Goal: Task Accomplishment & Management: Manage account settings

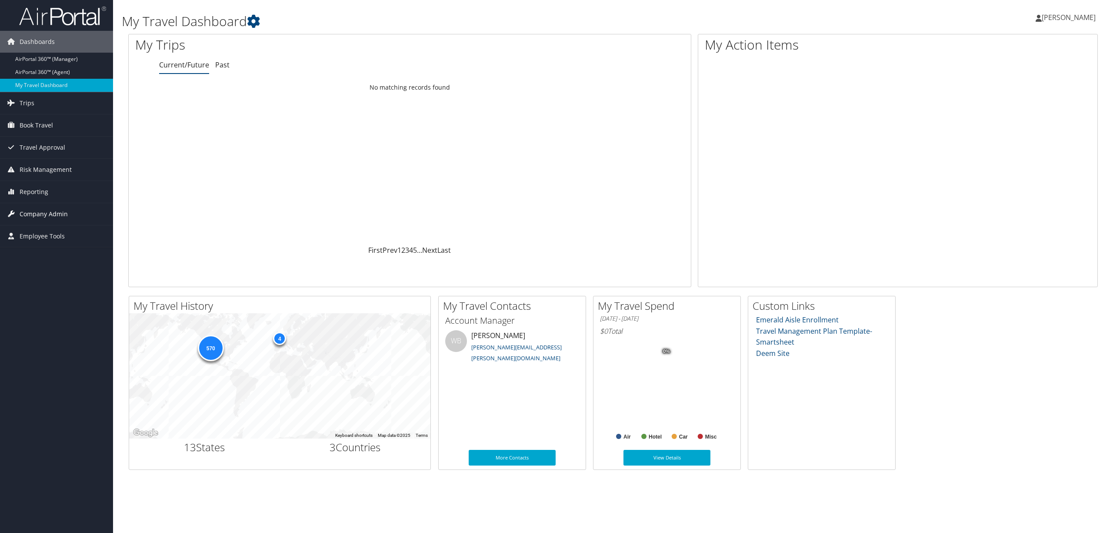
click at [56, 209] on span "Company Admin" at bounding box center [44, 214] width 48 height 22
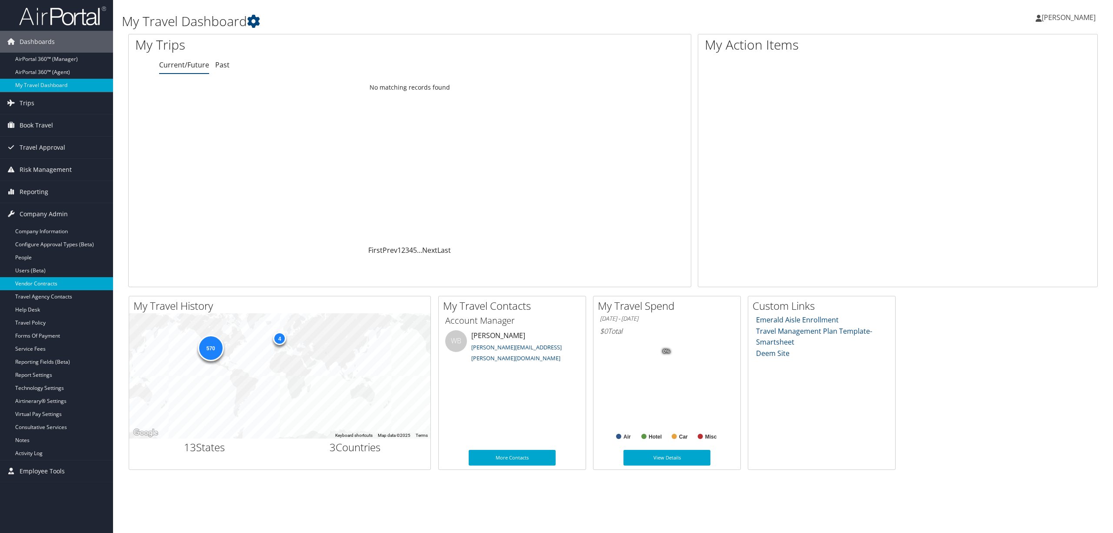
click at [53, 279] on link "Vendor Contracts" at bounding box center [56, 283] width 113 height 13
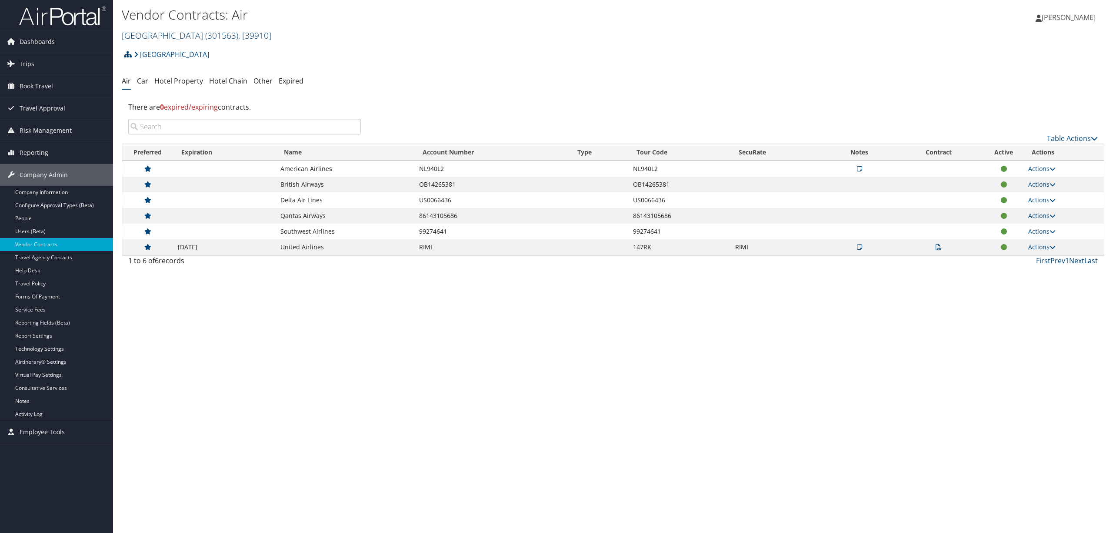
click at [205, 33] on span "( 301563 )" at bounding box center [221, 36] width 33 height 12
click at [173, 117] on link "[PERSON_NAME] ENGINEERS, [4630]" at bounding box center [179, 118] width 114 height 15
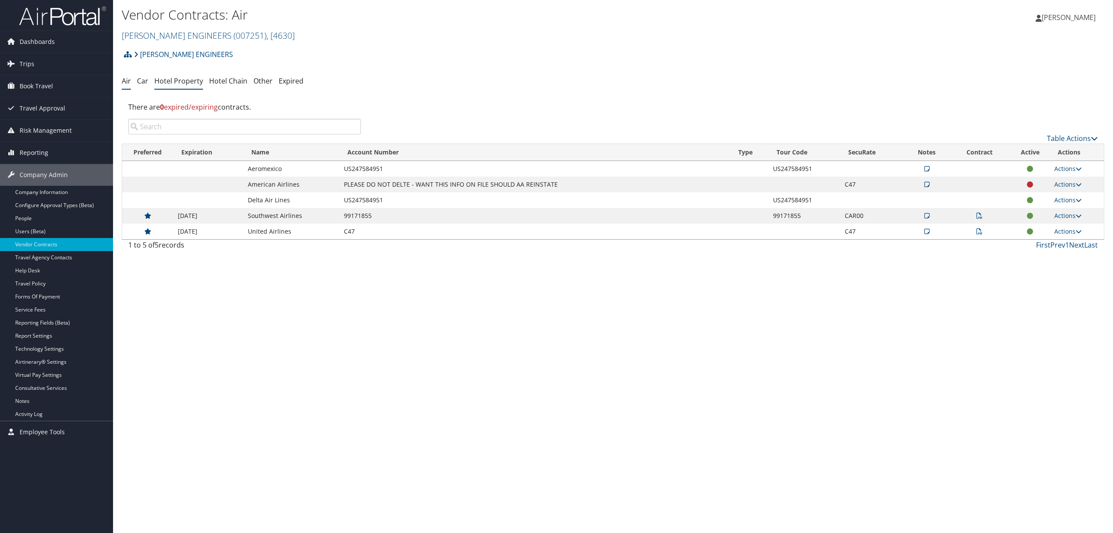
click at [189, 82] on link "Hotel Property" at bounding box center [178, 81] width 49 height 10
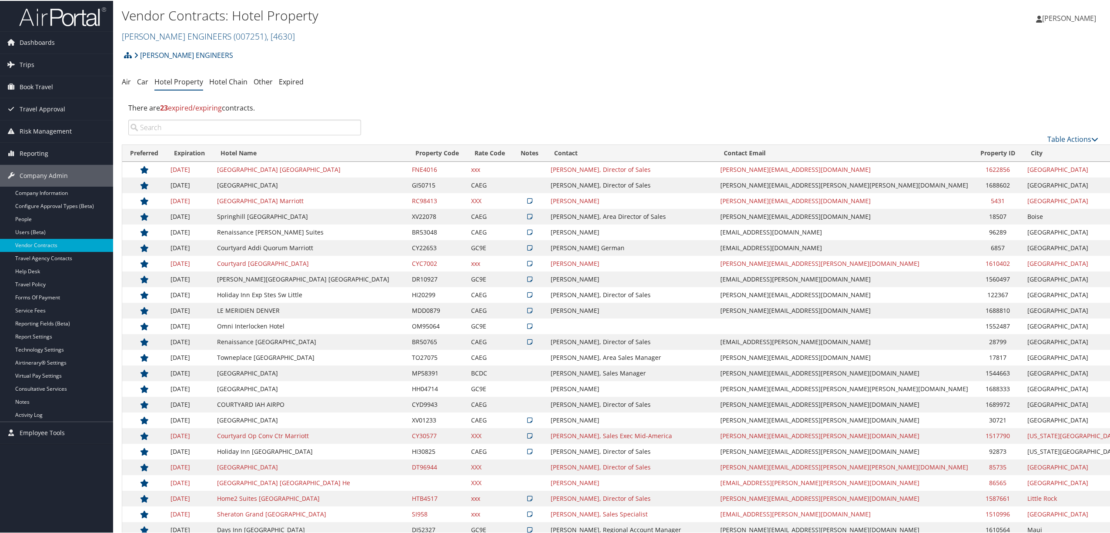
click at [241, 126] on input "search" at bounding box center [244, 127] width 233 height 16
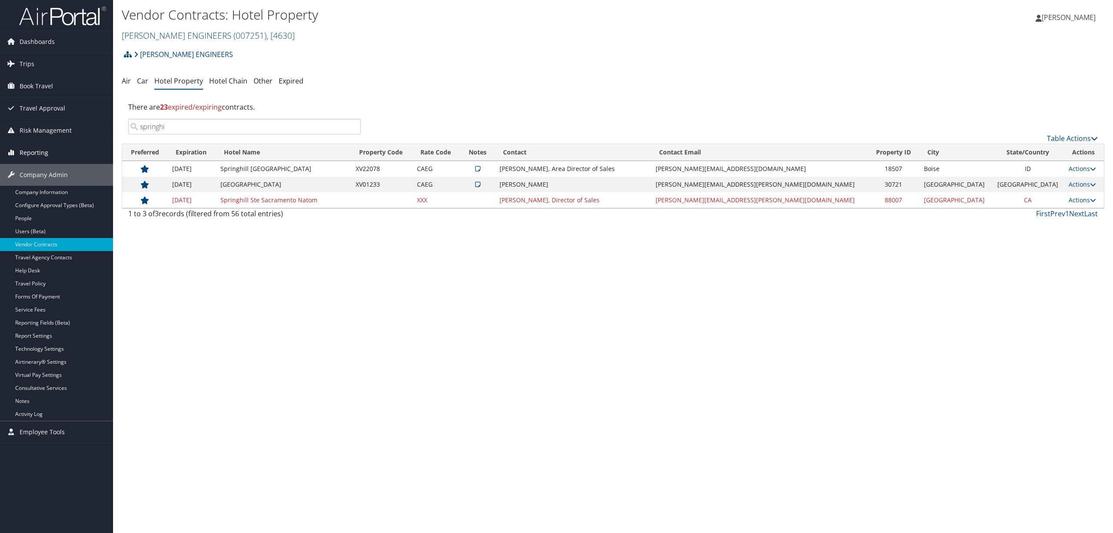
drag, startPoint x: 197, startPoint y: 130, endPoint x: 46, endPoint y: 150, distance: 151.9
click at [46, 150] on div "Dashboards AirPortal 360™ (Manager) AirPortal 360™ (Agent) My Travel Dashboard …" at bounding box center [556, 266] width 1113 height 533
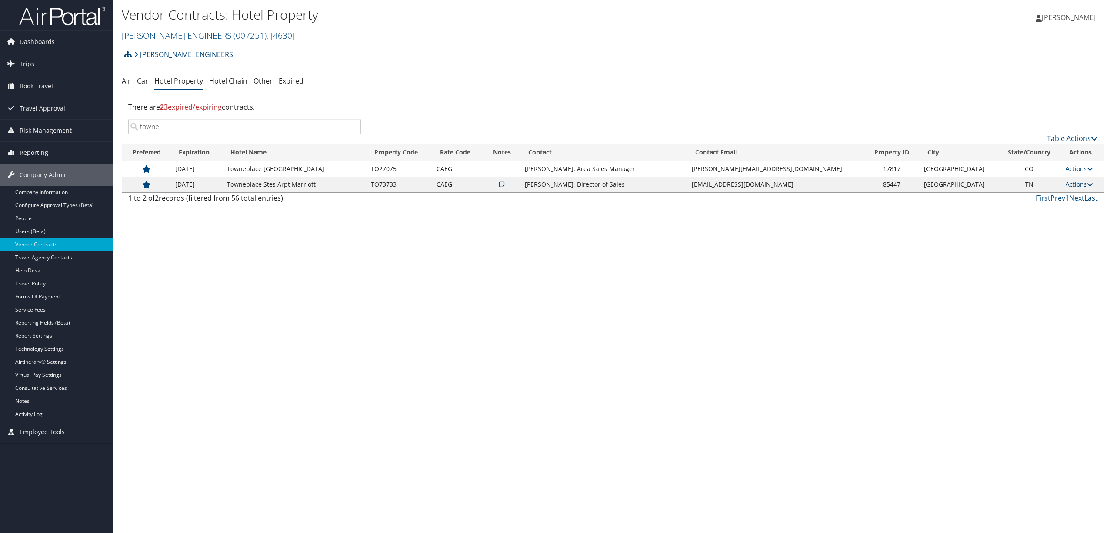
type input "towne"
click at [1072, 183] on link "Actions" at bounding box center [1079, 184] width 27 height 8
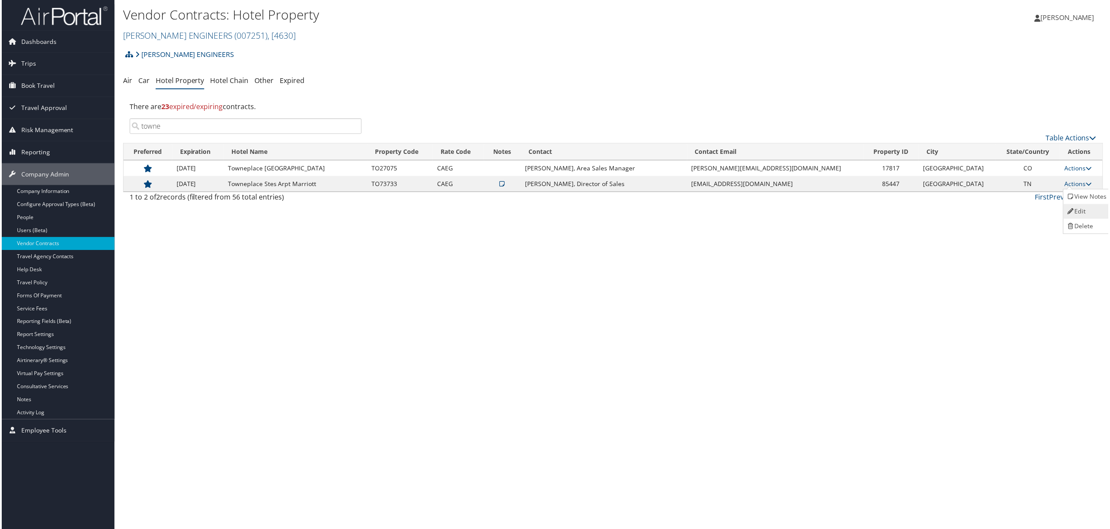
click at [1074, 215] on icon at bounding box center [1072, 212] width 8 height 6
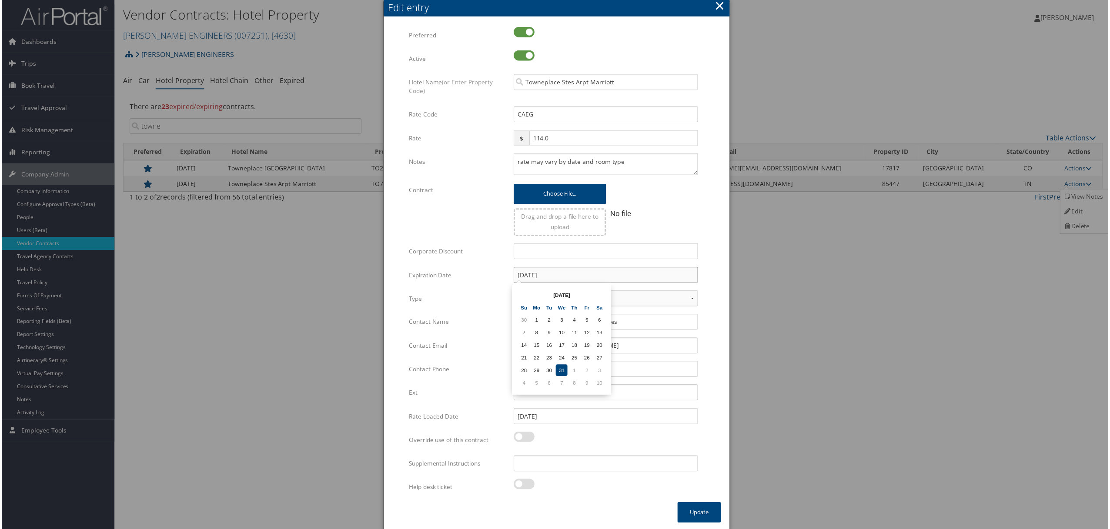
click at [566, 270] on input "12/31/2025" at bounding box center [606, 276] width 185 height 16
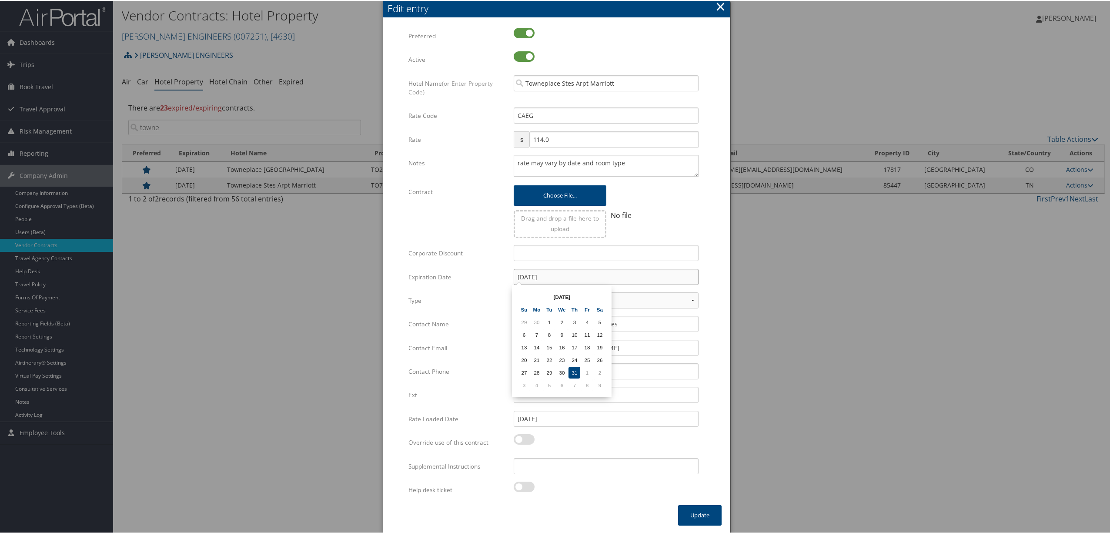
type input "12/31/2026"
click at [626, 163] on textarea "rate may vary by date and room type" at bounding box center [606, 165] width 185 height 22
drag, startPoint x: 616, startPoint y: 163, endPoint x: 429, endPoint y: 180, distance: 187.8
click at [429, 180] on div "Notes rate may vary by date and room type Multiple values The selected items co…" at bounding box center [556, 168] width 297 height 29
paste textarea "King Studio: 1 - 11 days: $117 12-19 days: $109 30+ days: $109 One bedroom : 1 …"
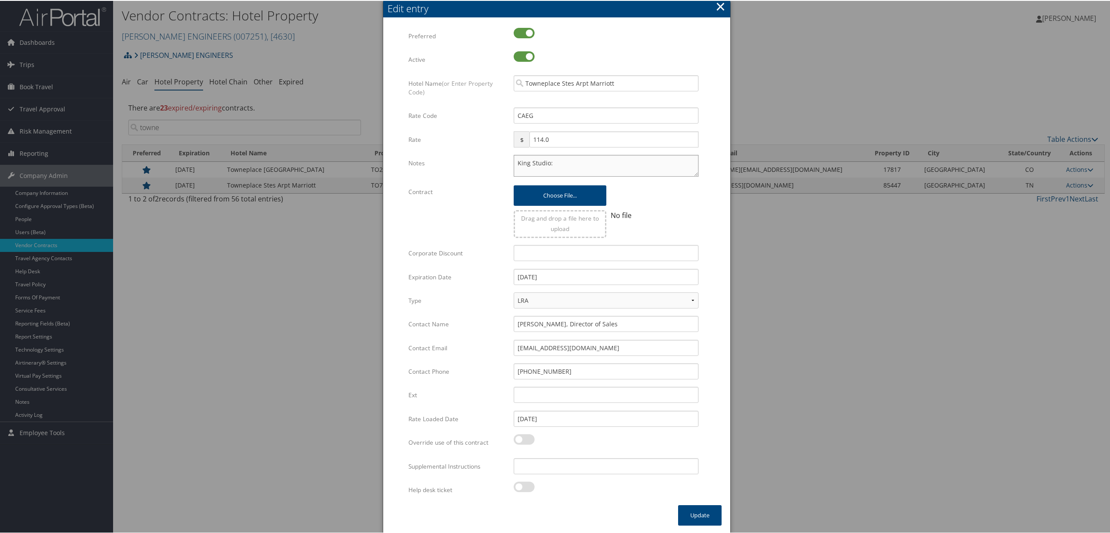
click at [522, 167] on textarea "King Studio: 1 - 11 days: $117 12-19 days: $109 30+ days: $109 One bedroom : 1 …" at bounding box center [606, 165] width 185 height 22
click at [655, 162] on textarea "King Studio: 1 - 11 days: $117 12-19 days: $109 30+ days: $109 One bedroom : 1 …" at bounding box center [606, 165] width 185 height 22
click at [696, 173] on textarea "King Studio: 1 - 11 days: $117 12-19 days: $109 30+ days: $109 One bedroom : 1 …" at bounding box center [606, 165] width 185 height 22
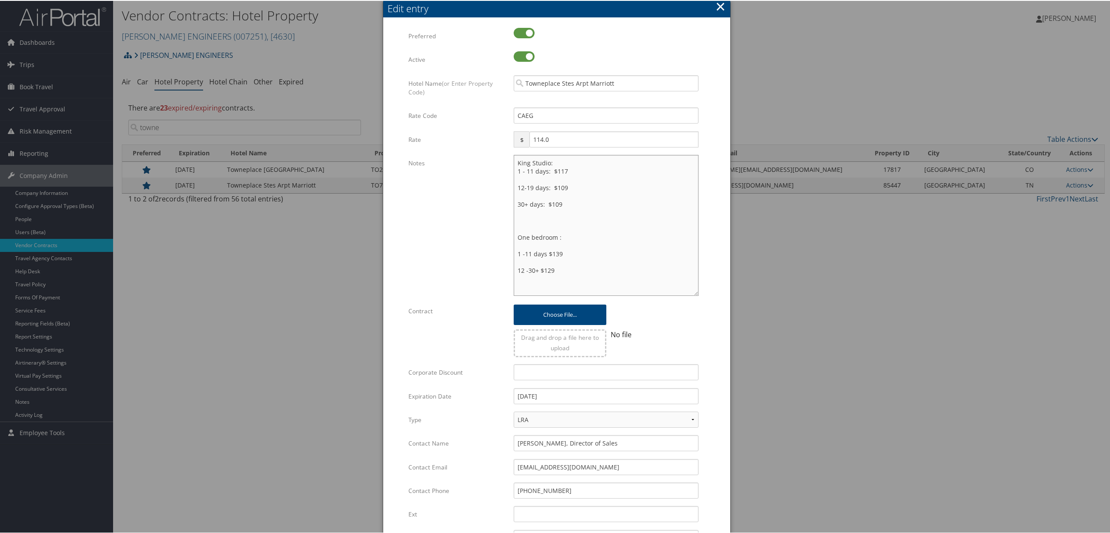
drag, startPoint x: 695, startPoint y: 174, endPoint x: 730, endPoint y: 293, distance: 123.7
click at [730, 293] on body "Menu Dashboards ► AirPortal 360™ (Manager) AirPortal 360™ (Agent) My Travel Das…" at bounding box center [556, 266] width 1113 height 533
click at [526, 177] on textarea "King Studio: 1 - 11 days: $117 12-19 days: $109 30+ days: $109 One bedroom : 1 …" at bounding box center [606, 224] width 185 height 141
click at [521, 186] on textarea "King Studio: 1 - 11 days: $117 12-19 days: $109 30+ days: $109 One bedroom : 1 …" at bounding box center [606, 224] width 185 height 141
click at [519, 195] on textarea "King Studio: 1 - 11 days: $117 12-19 days: $109 30+ days: $109 One bedroom : 1 …" at bounding box center [606, 224] width 185 height 141
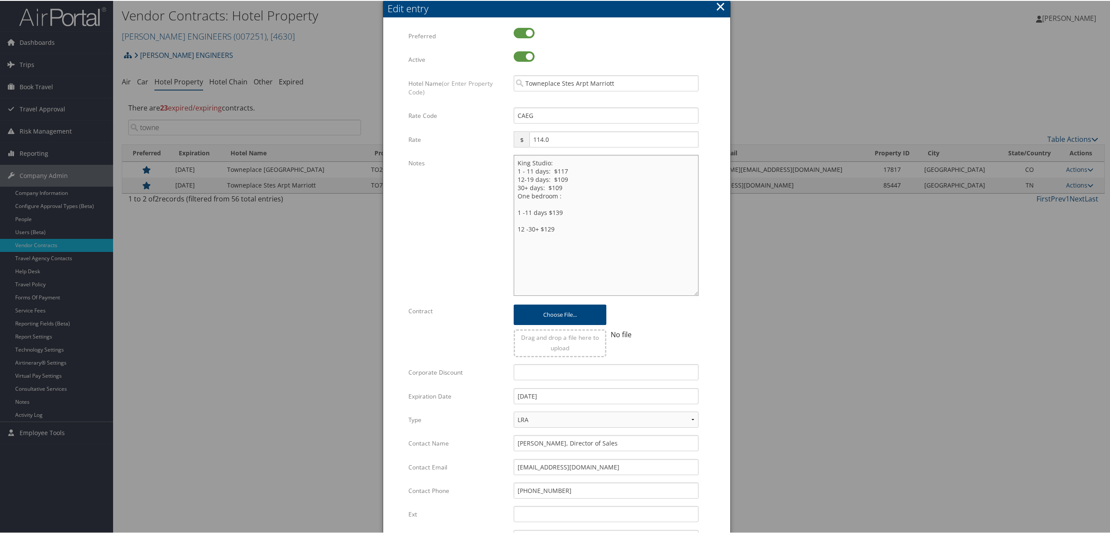
click at [517, 204] on textarea "King Studio: 1 - 11 days: $117 12-19 days: $109 30+ days: $109 One bedroom : 1 …" at bounding box center [606, 224] width 185 height 141
drag, startPoint x: 518, startPoint y: 206, endPoint x: 518, endPoint y: 213, distance: 7.0
click at [518, 210] on textarea "King Studio: 1 - 11 days: $117 12-19 days: $109 30+ days: $109 One bedroom : 1 …" at bounding box center [606, 224] width 185 height 141
click at [518, 213] on textarea "King Studio: 1 - 11 days: $117 12-19 days: $109 30+ days: $109 One bedroom : 1 …" at bounding box center [606, 224] width 185 height 141
drag, startPoint x: 514, startPoint y: 158, endPoint x: 528, endPoint y: 158, distance: 13.9
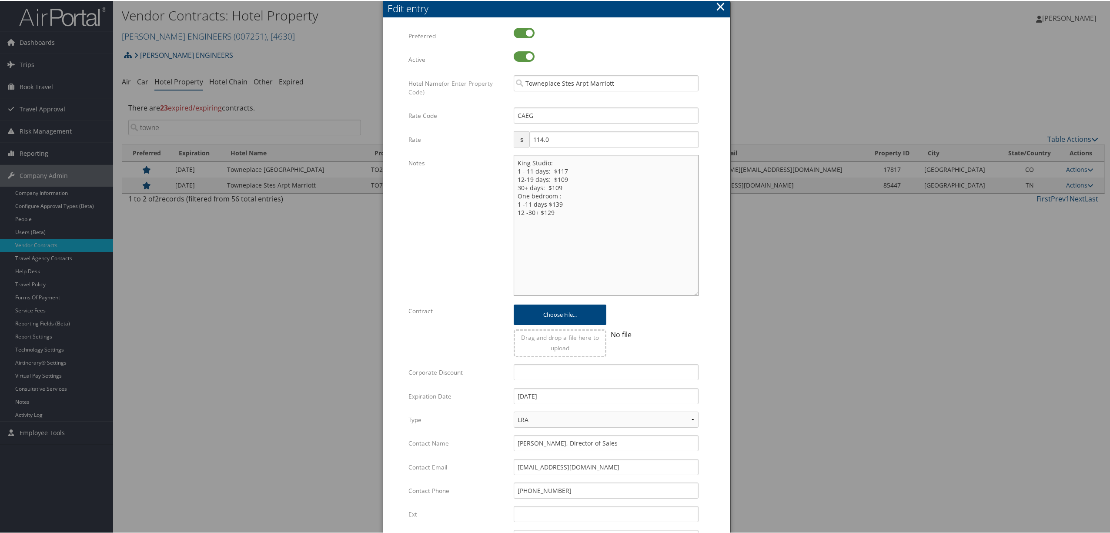
click at [515, 158] on textarea "King Studio: 1 - 11 days: $117 12-19 days: $109 30+ days: $109 One bedroom : 1 …" at bounding box center [606, 224] width 185 height 141
click at [597, 169] on textarea "Per Email From Cat 8.14.2025 Extending rates with a $3 increase. King Studio: 1…" at bounding box center [606, 224] width 185 height 141
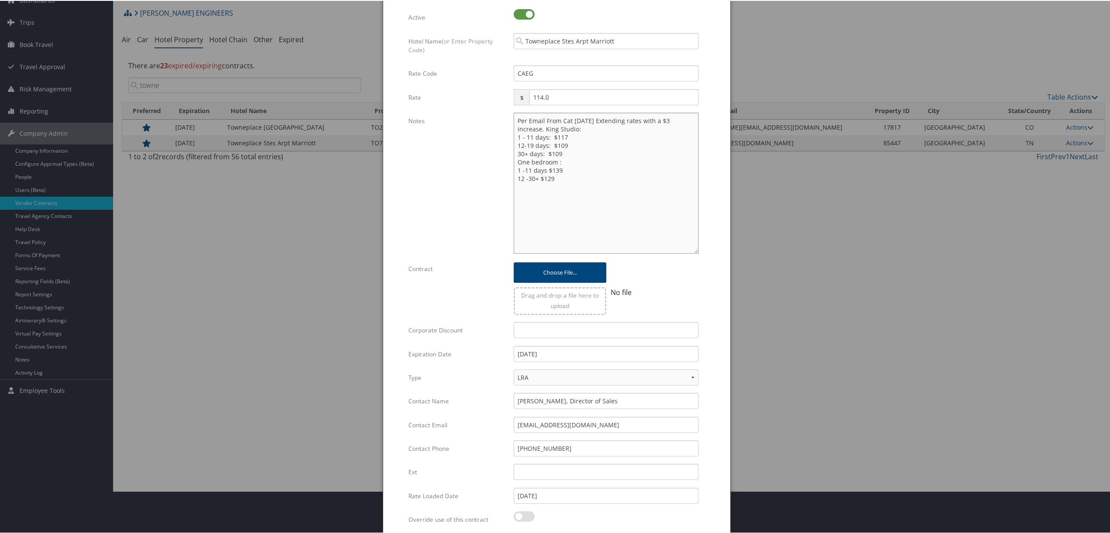
scroll to position [120, 0]
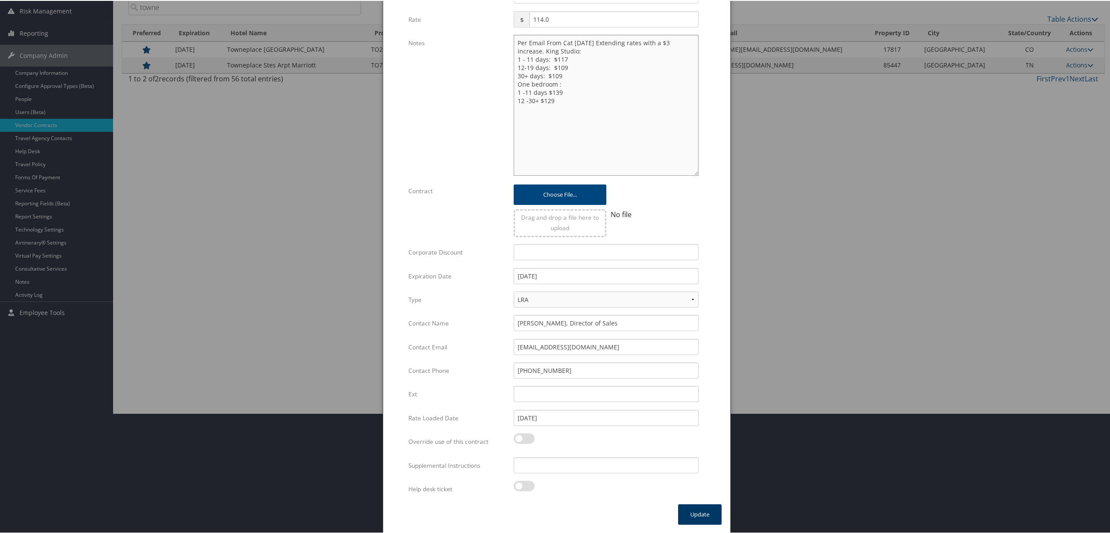
type textarea "Per Email From Cat 8.14.2025 Extending rates with a $3 increase. King Studio: 1…"
click at [697, 512] on button "Update" at bounding box center [699, 513] width 43 height 20
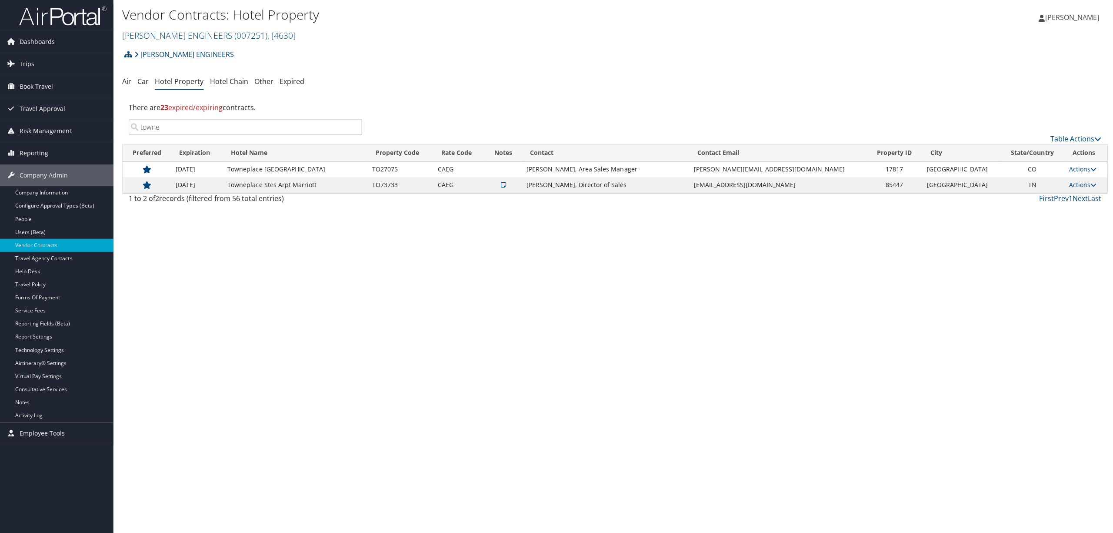
scroll to position [0, 0]
click at [61, 332] on link "Report Settings" at bounding box center [56, 335] width 113 height 13
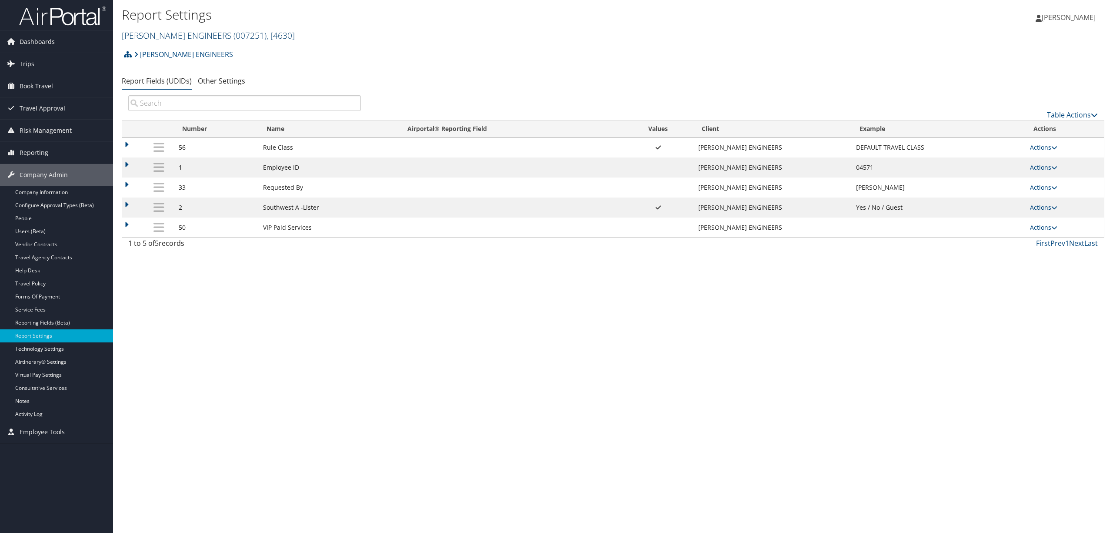
click at [234, 30] on span "( 007251 )" at bounding box center [250, 36] width 33 height 12
click at [165, 115] on link "KPG Provider Services, [45530]" at bounding box center [179, 118] width 114 height 15
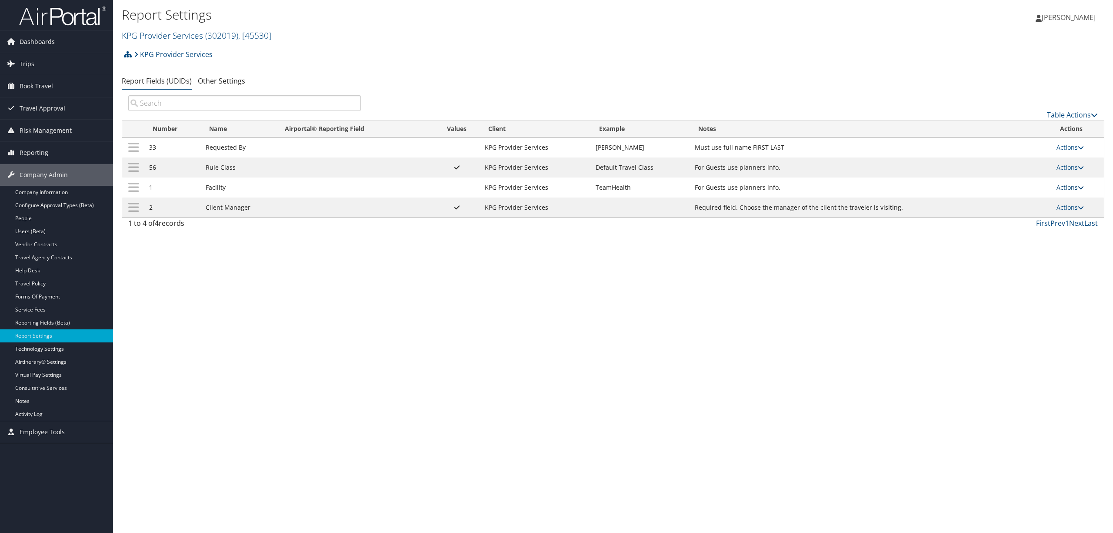
click at [1065, 184] on link "Actions" at bounding box center [1070, 187] width 27 height 8
click at [1023, 230] on link "Edit" at bounding box center [1036, 231] width 94 height 15
select select "both"
select select "trip"
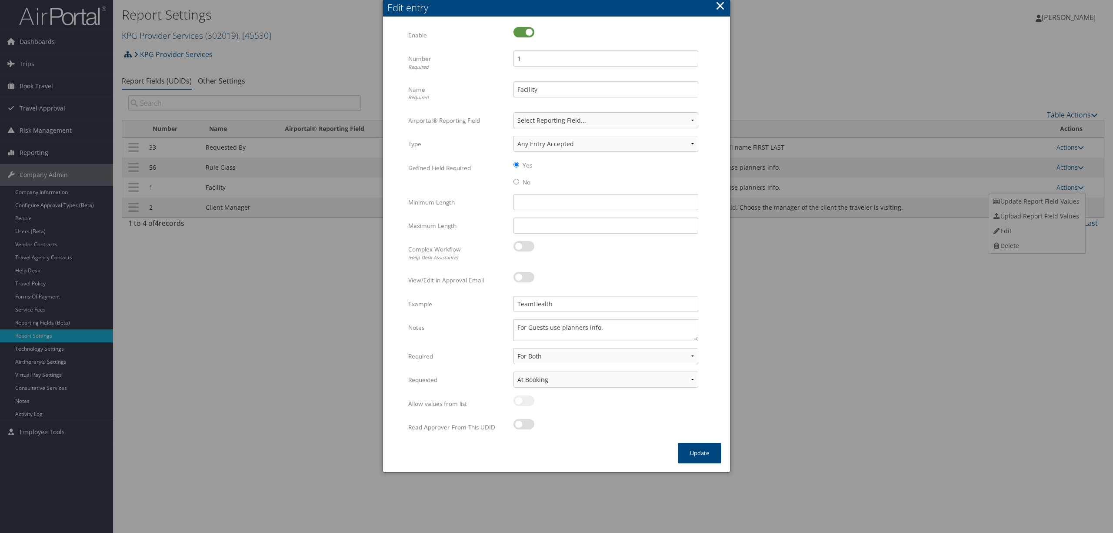
click at [718, 4] on button "×" at bounding box center [720, 5] width 10 height 17
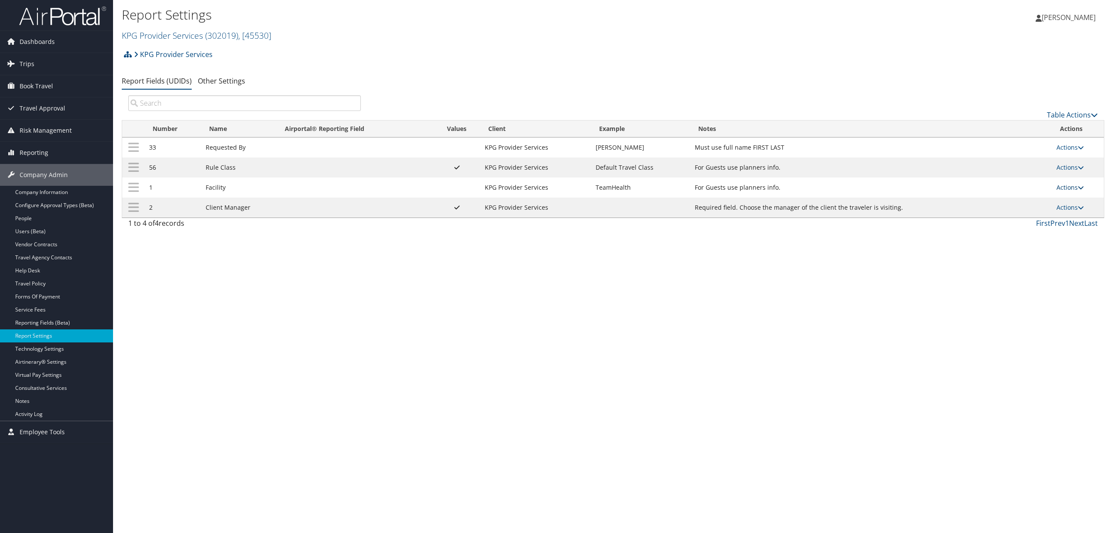
click at [1063, 185] on link "Actions" at bounding box center [1070, 187] width 27 height 8
click at [1045, 202] on link "Update Report Field Values" at bounding box center [1036, 201] width 94 height 15
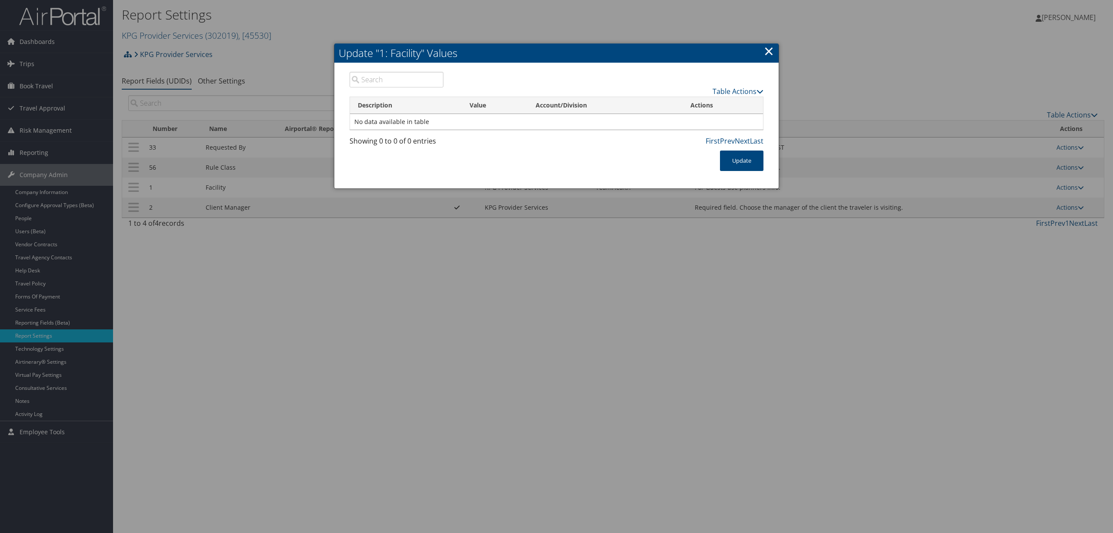
click at [765, 51] on link "×" at bounding box center [769, 50] width 10 height 17
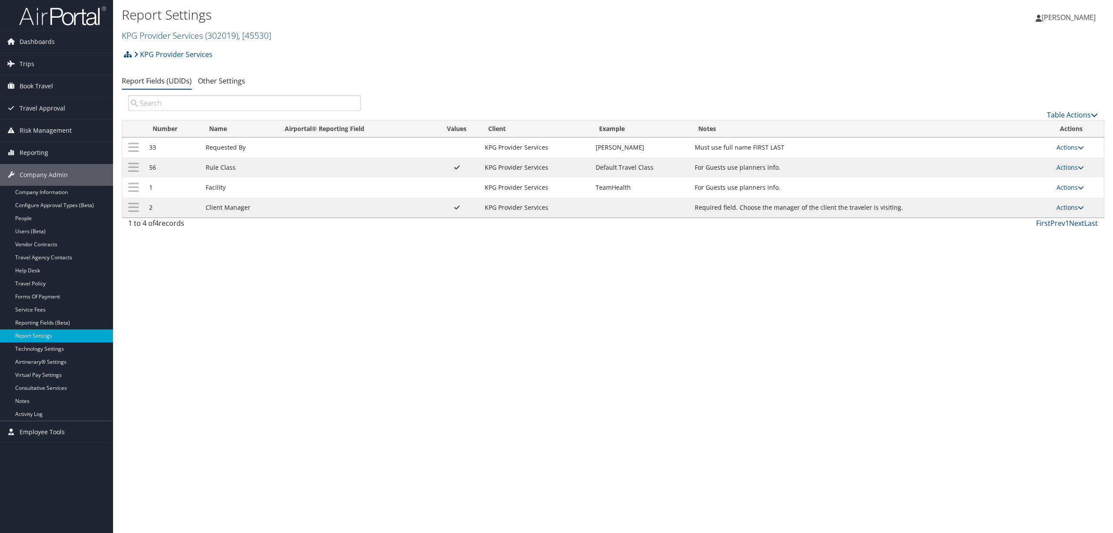
click at [420, 72] on div "KPG Provider Services Account Structure KPG Provider Services (302019) ACTIVE C…" at bounding box center [613, 139] width 983 height 187
click at [31, 232] on link "Users (Beta)" at bounding box center [56, 231] width 113 height 13
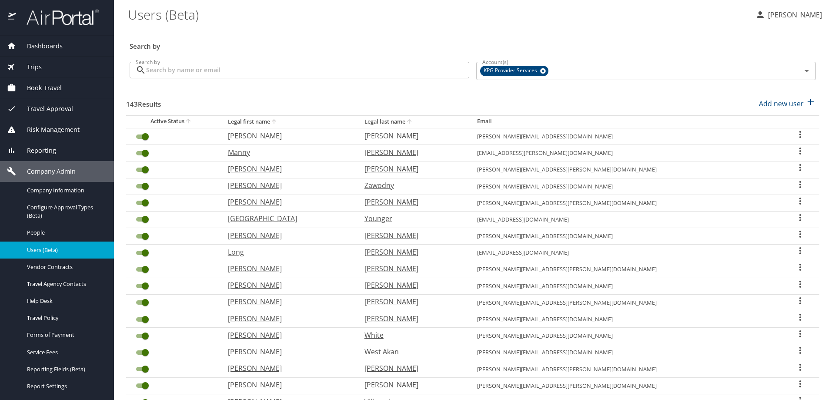
click at [248, 71] on input "Search by" at bounding box center [307, 70] width 323 height 17
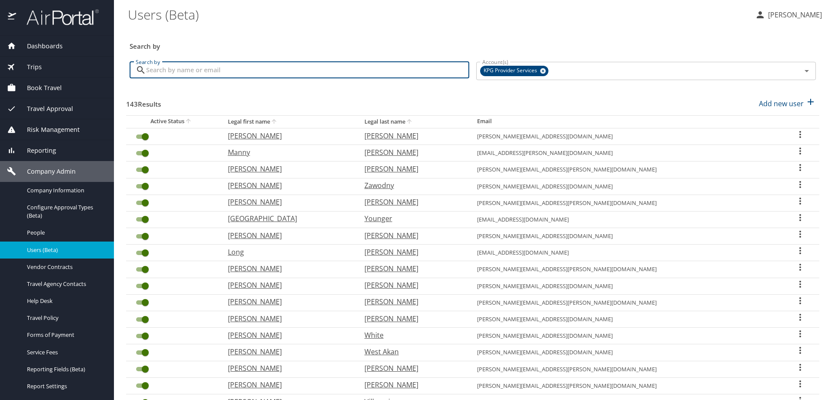
paste input "[PERSON_NAME][EMAIL_ADDRESS][PERSON_NAME][DOMAIN_NAME]"
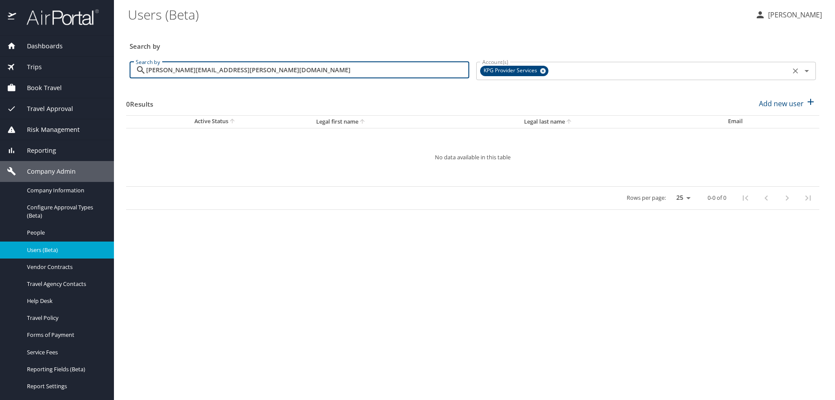
click at [543, 71] on icon at bounding box center [543, 71] width 7 height 10
type input "[PERSON_NAME][EMAIL_ADDRESS][PERSON_NAME][DOMAIN_NAME]"
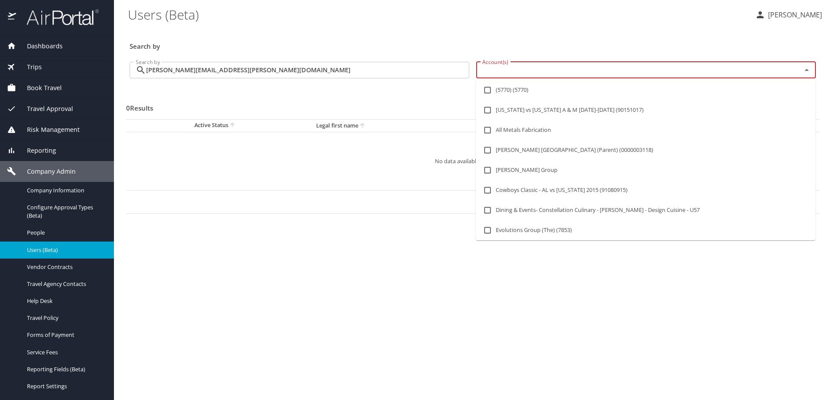
click at [543, 71] on input "Account(s)" at bounding box center [633, 69] width 309 height 11
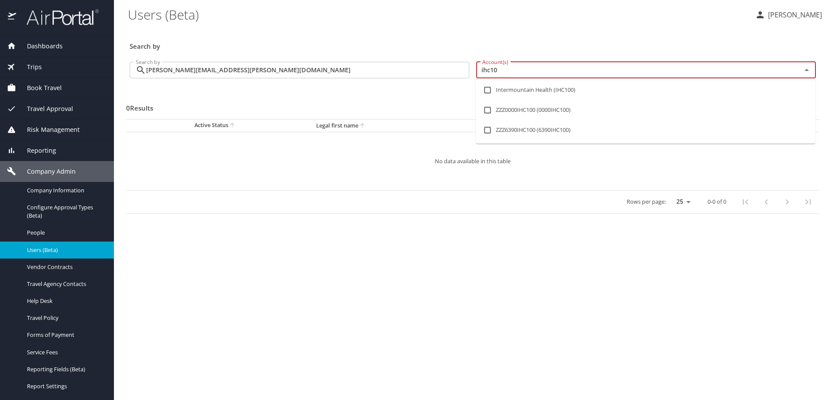
type input "ihc100"
click at [488, 91] on input "checkbox" at bounding box center [487, 90] width 17 height 17
checkbox input "true"
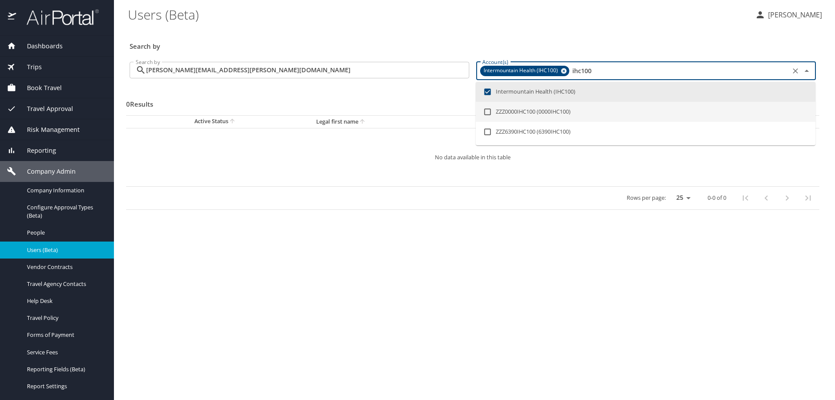
type input "ihc100"
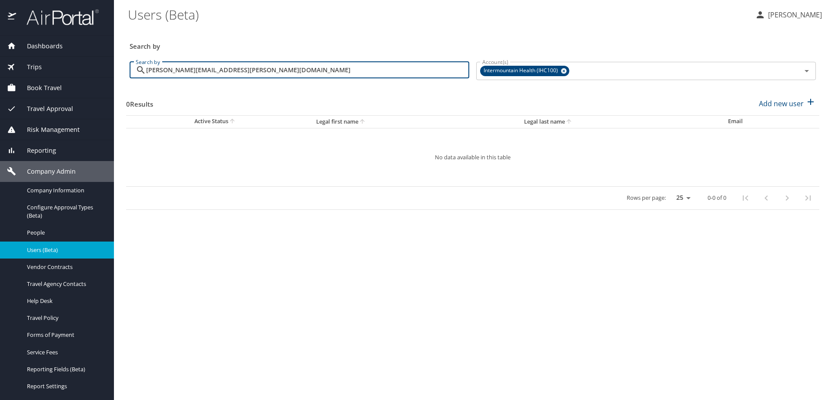
click at [257, 73] on input "barbara.robbins@imail.org" at bounding box center [307, 70] width 323 height 17
click at [578, 75] on input "Account(s)" at bounding box center [679, 70] width 217 height 11
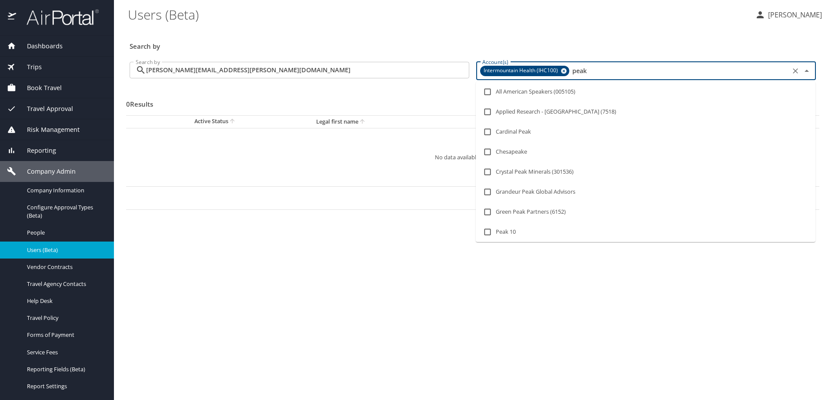
type input "peaks"
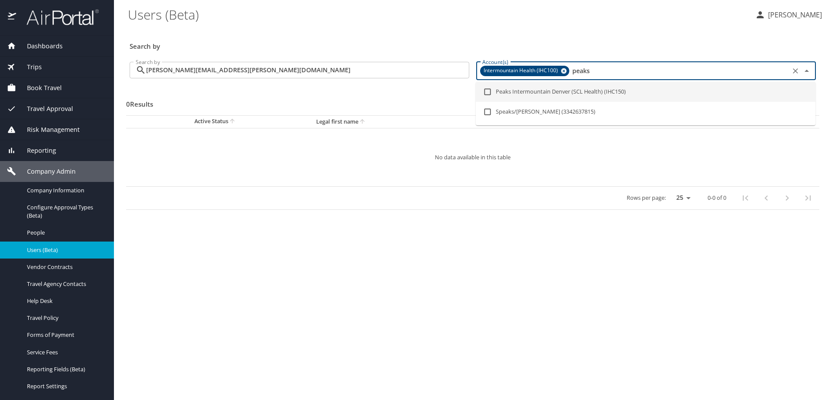
click at [485, 89] on input "checkbox" at bounding box center [487, 91] width 17 height 17
checkbox input "true"
type input "peaks"
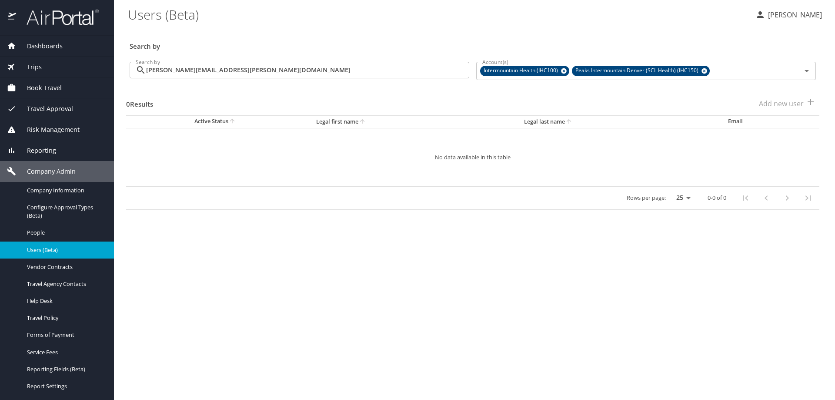
drag, startPoint x: 362, startPoint y: 6, endPoint x: 350, endPoint y: 39, distance: 35.4
click at [362, 5] on \(Beta\) "Users (Beta)" at bounding box center [438, 14] width 620 height 27
click at [310, 69] on input "barbara.robbins@imail.org" at bounding box center [307, 70] width 323 height 17
click at [245, 69] on input "barbara.robbins@imail.org" at bounding box center [307, 70] width 323 height 17
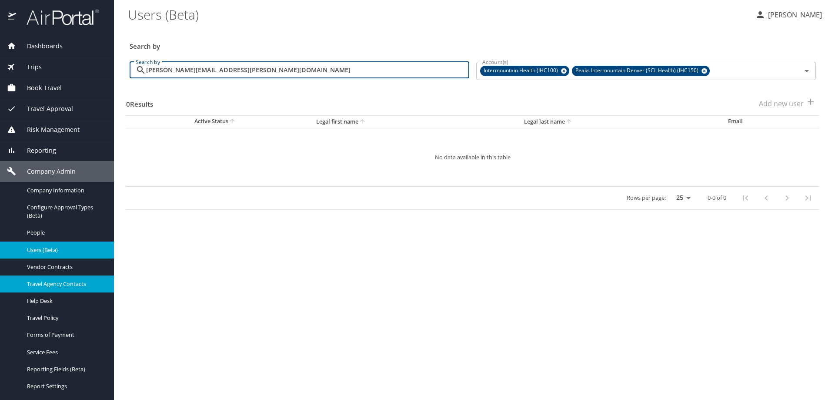
click at [68, 280] on span "Travel Agency Contacts" at bounding box center [65, 284] width 77 height 8
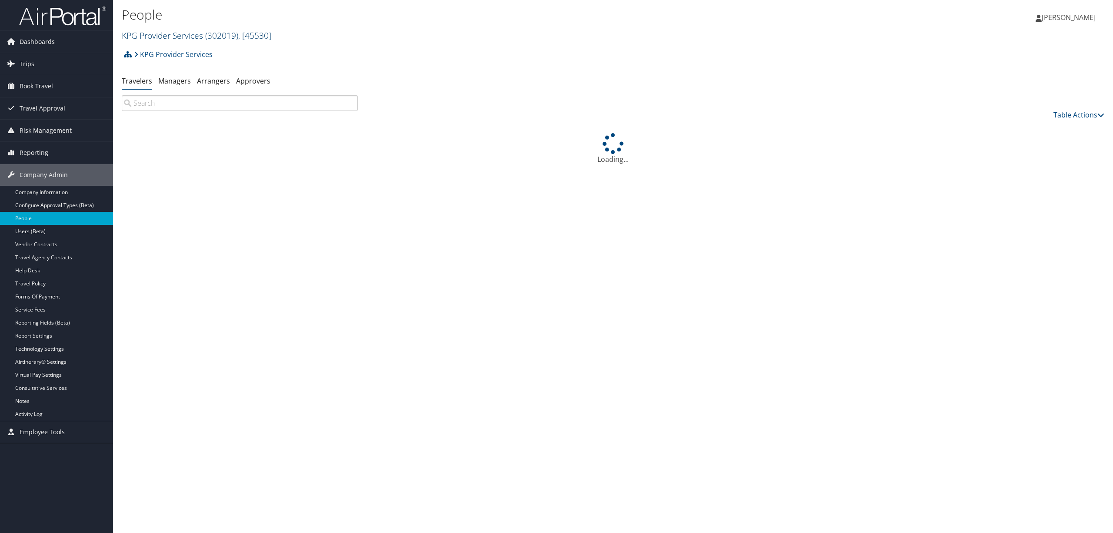
click at [185, 30] on link "KPG Provider Services ( 302019 ) , [ 45530 ]" at bounding box center [197, 36] width 150 height 12
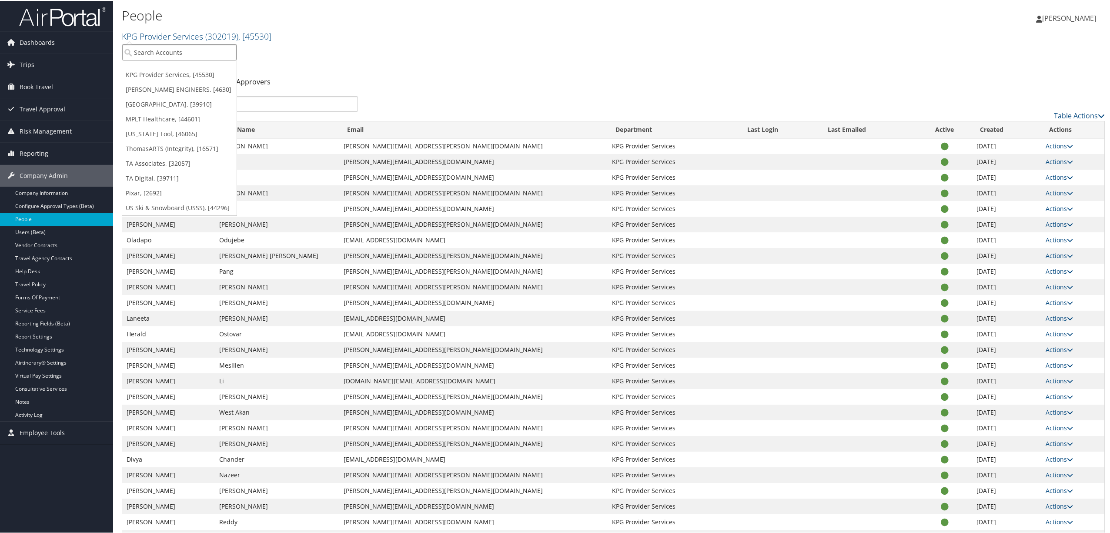
click at [173, 51] on input "search" at bounding box center [179, 51] width 114 height 16
click at [173, 53] on input "search" at bounding box center [179, 51] width 114 height 16
type input "nice"
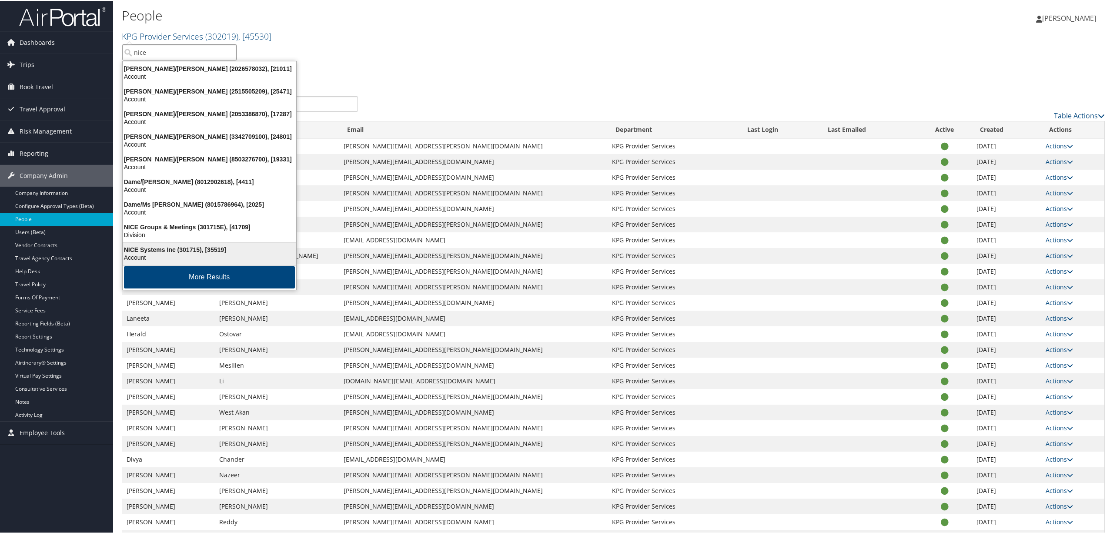
click at [195, 250] on div "NICE Systems Inc (301715), [35519]" at bounding box center [209, 249] width 184 height 8
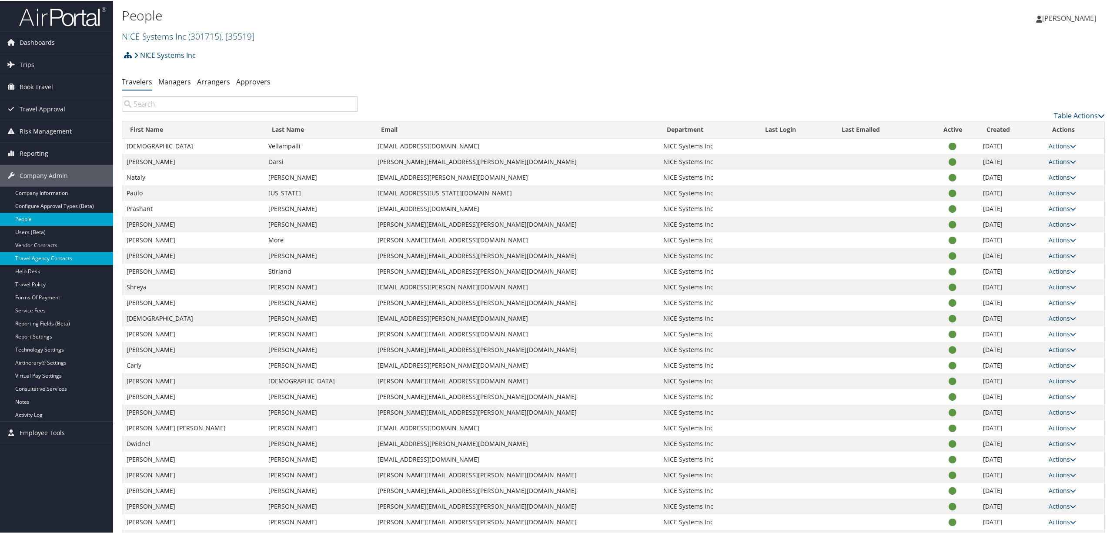
click at [57, 255] on link "Travel Agency Contacts" at bounding box center [56, 257] width 113 height 13
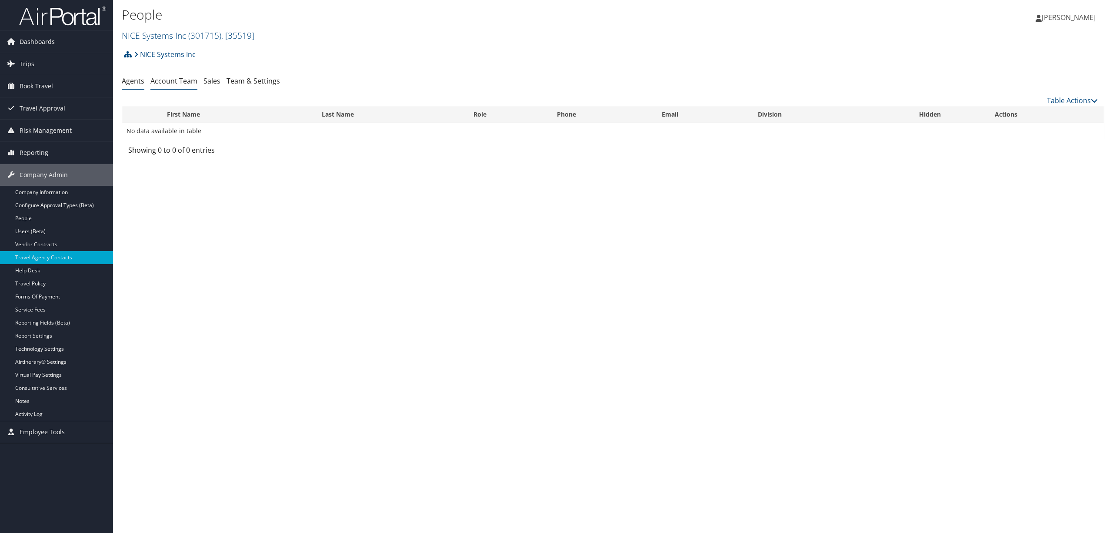
click at [179, 81] on link "Account Team" at bounding box center [173, 81] width 47 height 10
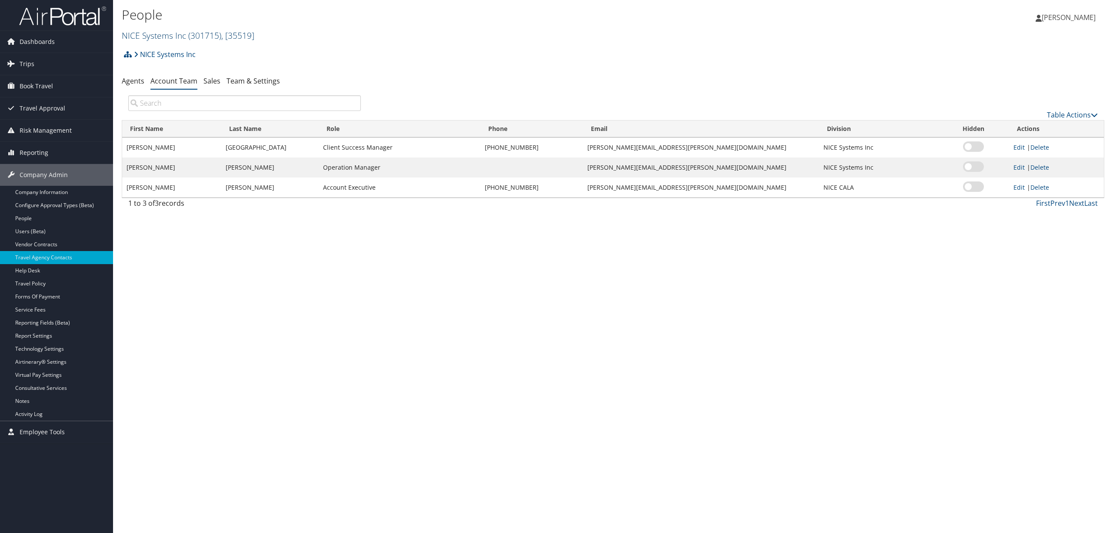
click at [203, 35] on span "( 301715 )" at bounding box center [204, 36] width 33 height 12
click at [167, 85] on link "KPG Provider Services, [45530]" at bounding box center [179, 88] width 114 height 15
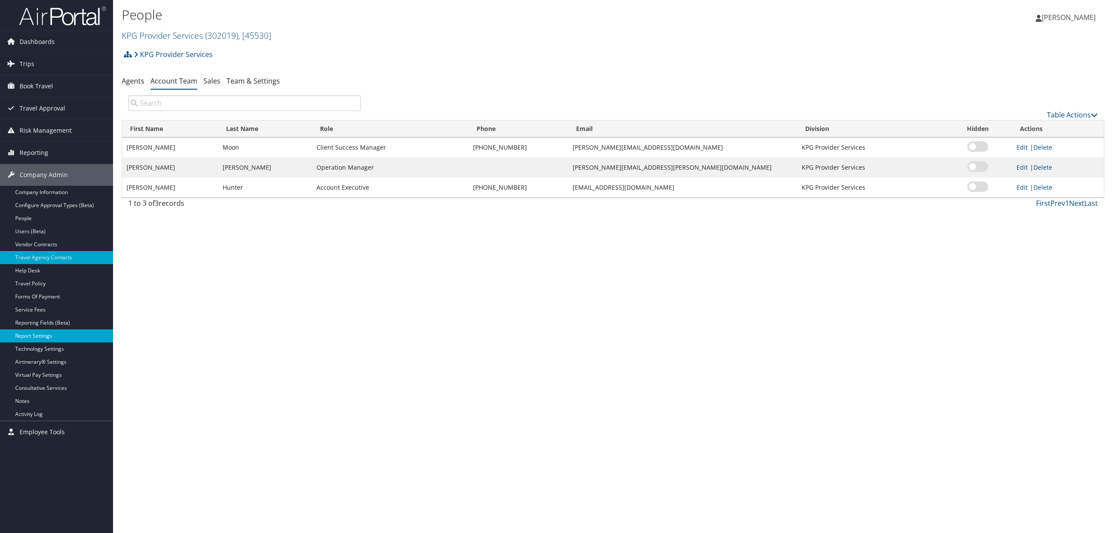
click at [51, 335] on link "Report Settings" at bounding box center [56, 335] width 113 height 13
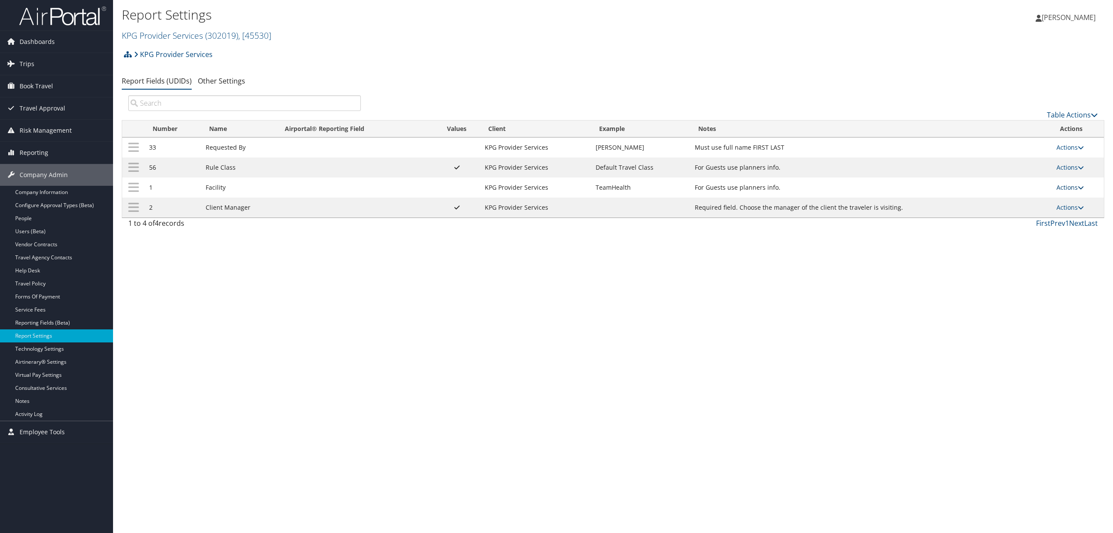
click at [1067, 186] on link "Actions" at bounding box center [1070, 187] width 27 height 8
click at [1013, 212] on link "Upload Report Field Values" at bounding box center [1036, 216] width 94 height 15
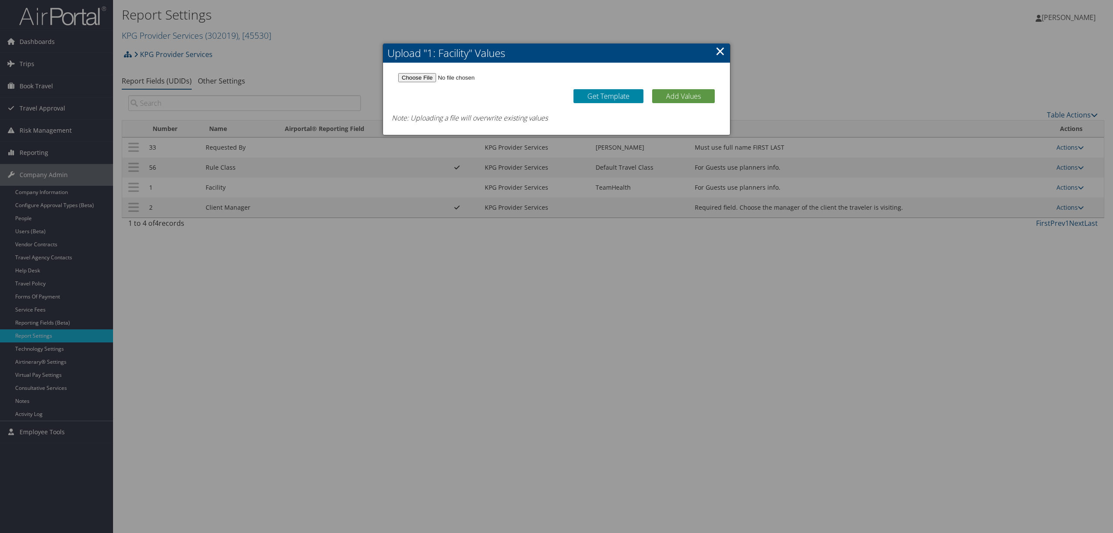
click at [595, 97] on link "Get Template" at bounding box center [609, 96] width 70 height 14
